Goal: Browse casually: Explore the website without a specific task or goal

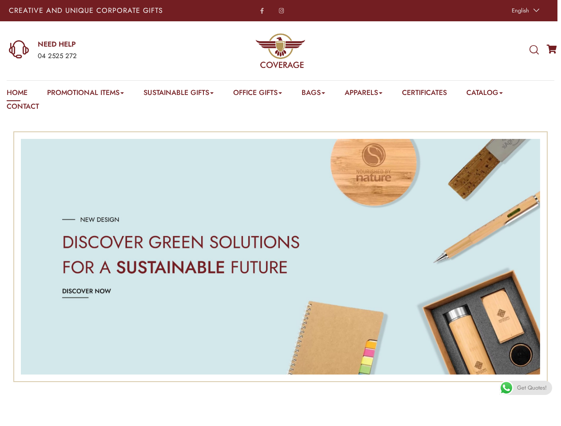
click at [524, 11] on span "English" at bounding box center [519, 10] width 17 height 8
click at [95, 51] on div "04 2525 272" at bounding box center [110, 57] width 145 height 12
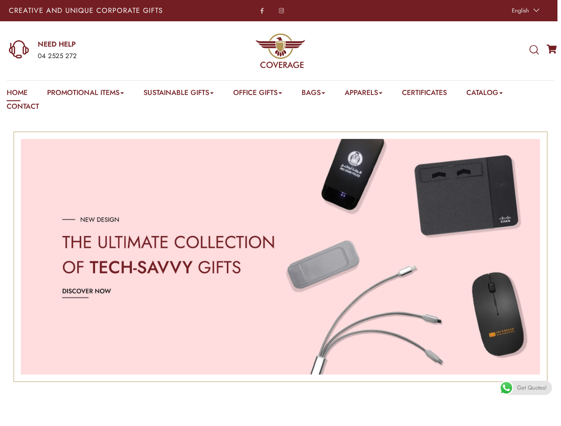
click at [533, 50] on icon at bounding box center [533, 50] width 9 height 10
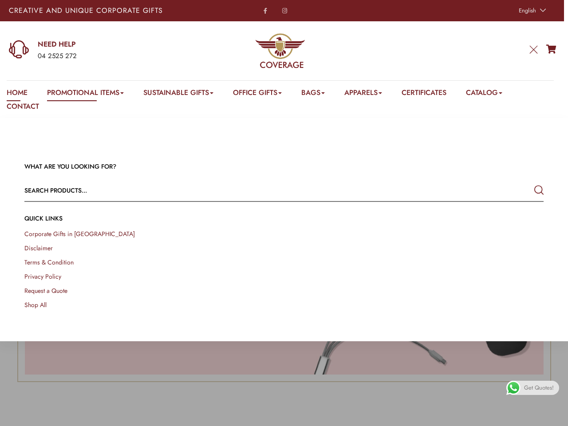
click at [87, 94] on link "Promotional Items" at bounding box center [85, 94] width 77 height 14
click at [262, 94] on link "Office Gifts" at bounding box center [257, 94] width 49 height 14
click at [320, 94] on link "Bags" at bounding box center [313, 94] width 24 height 14
click at [372, 94] on link "Apparels" at bounding box center [363, 94] width 38 height 14
click at [495, 94] on link "Catalog" at bounding box center [484, 94] width 36 height 14
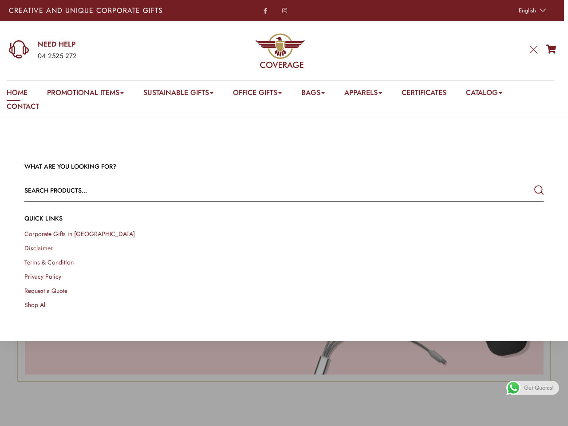
click at [550, 416] on link at bounding box center [558, 416] width 20 height 20
click at [525, 388] on span "Get Quotes!" at bounding box center [539, 388] width 30 height 14
